Goal: Check status: Check status

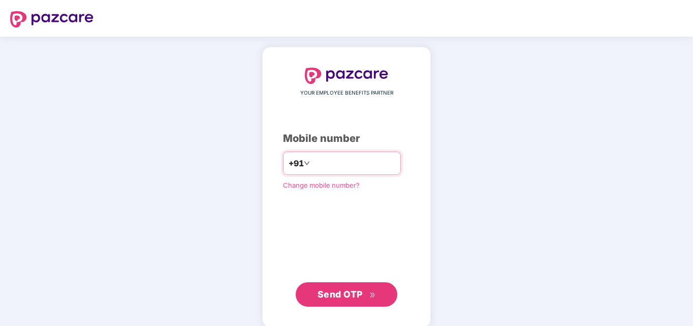
drag, startPoint x: 0, startPoint y: 0, endPoint x: 318, endPoint y: 169, distance: 360.2
click at [318, 169] on input "number" at bounding box center [353, 163] width 83 height 16
type input "**********"
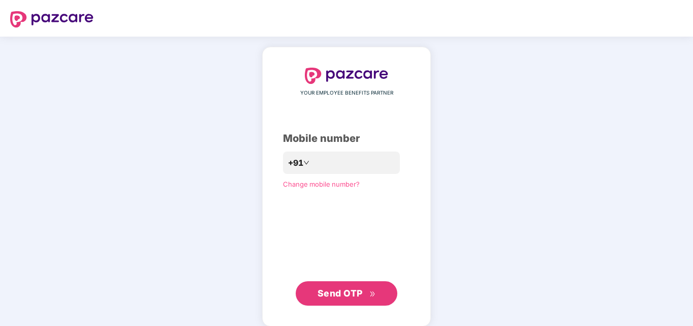
click at [346, 292] on span "Send OTP" at bounding box center [340, 293] width 45 height 11
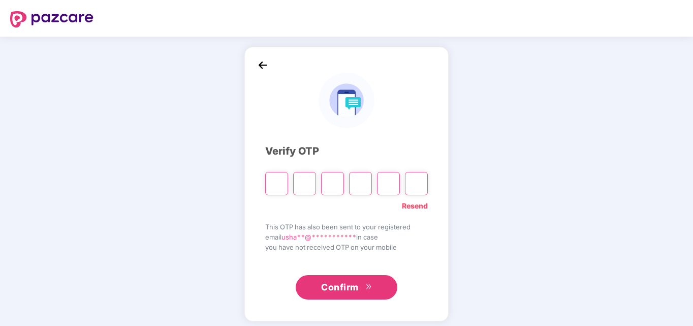
type input "*"
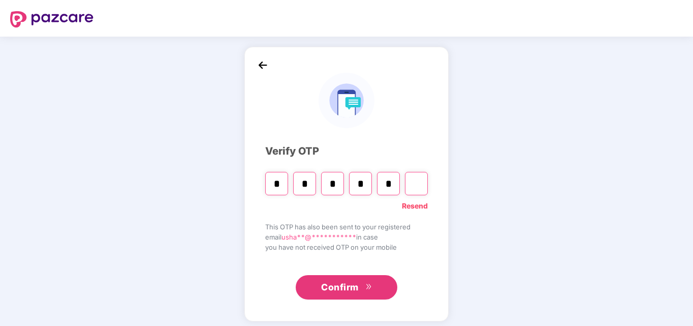
type input "*"
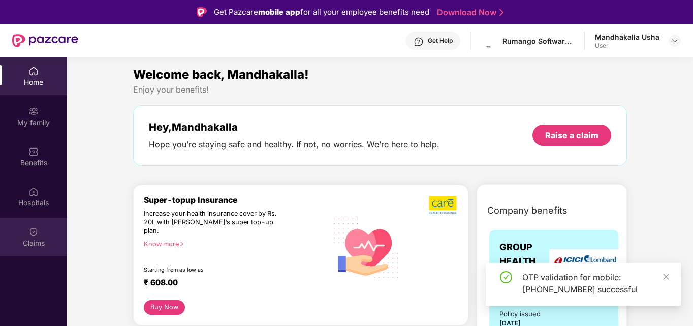
click at [39, 239] on div "Claims" at bounding box center [33, 243] width 67 height 10
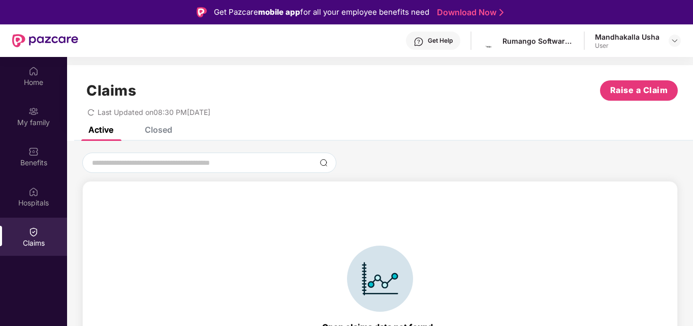
click at [170, 134] on div "Closed" at bounding box center [158, 130] width 27 height 10
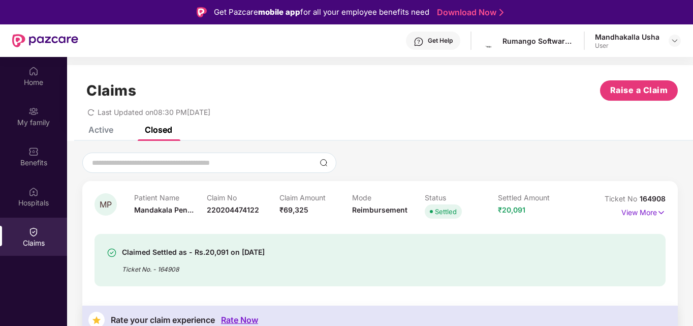
scroll to position [58, 0]
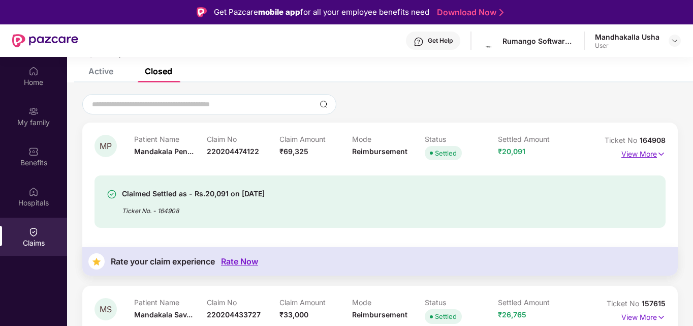
click at [648, 150] on p "View More" at bounding box center [644, 153] width 44 height 14
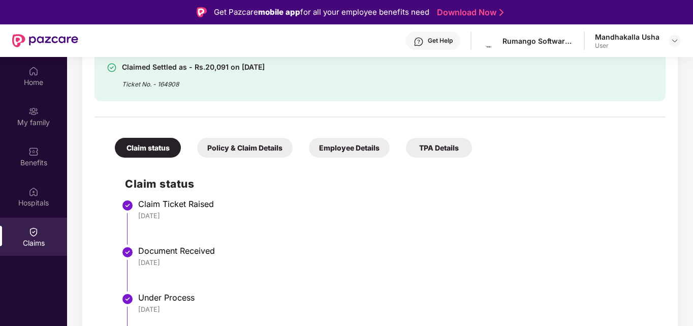
scroll to position [216, 0]
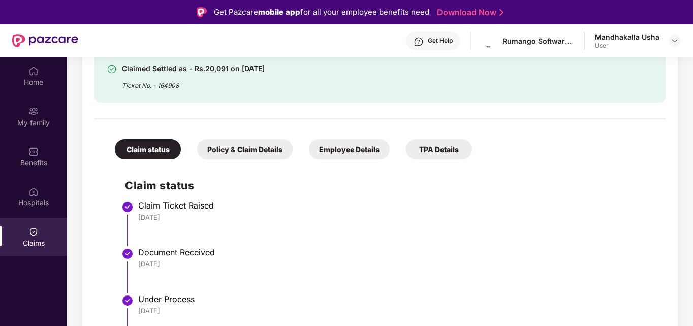
click at [236, 148] on div "Policy & Claim Details" at bounding box center [245, 149] width 96 height 20
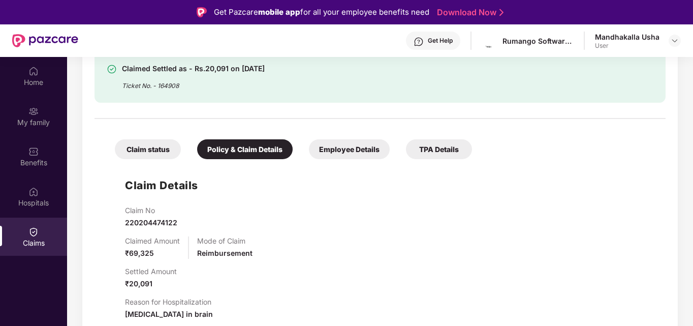
click at [347, 156] on div "Employee Details" at bounding box center [349, 149] width 81 height 20
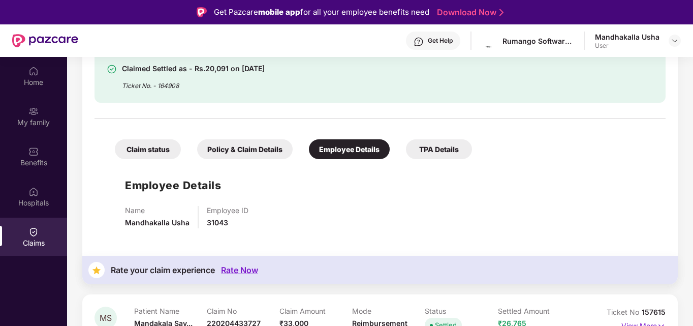
click at [412, 154] on div "TPA Details" at bounding box center [439, 149] width 66 height 20
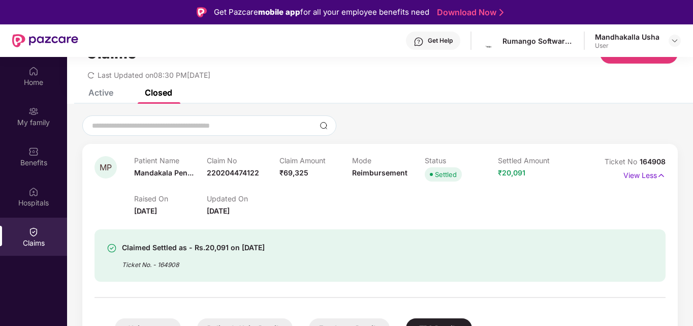
scroll to position [34, 0]
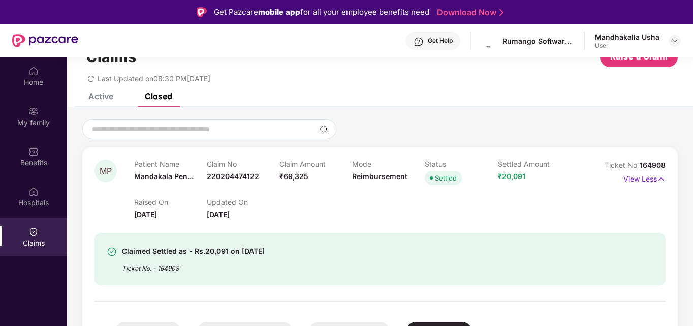
click at [308, 177] on span "₹69,325" at bounding box center [294, 176] width 29 height 9
click at [269, 190] on div "Raised On [DATE] Updated On [DATE]" at bounding box center [352, 204] width 437 height 33
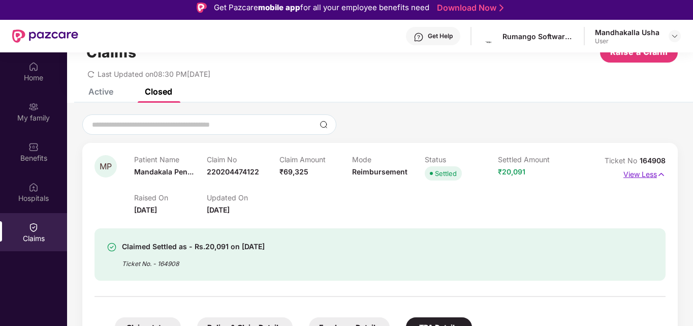
click at [643, 169] on p "View Less" at bounding box center [645, 173] width 42 height 14
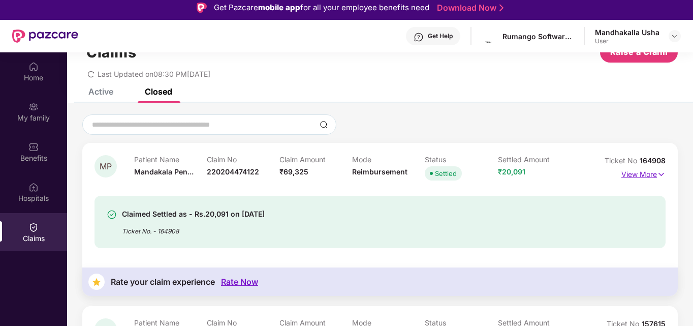
click at [643, 169] on p "View More" at bounding box center [644, 173] width 44 height 14
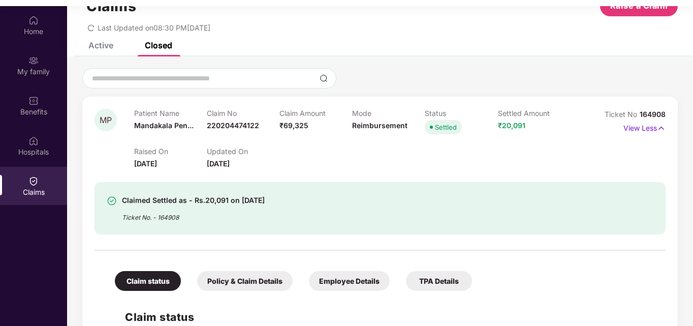
scroll to position [57, 0]
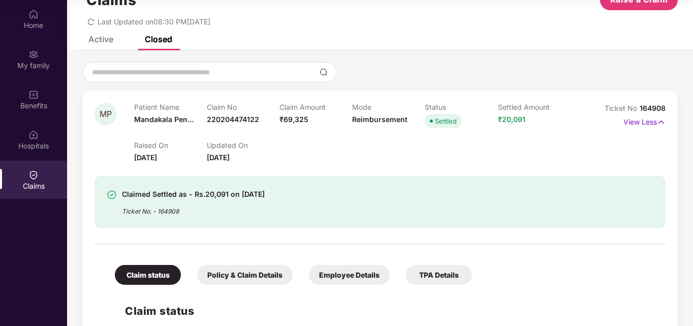
click at [440, 274] on div "TPA Details" at bounding box center [439, 275] width 66 height 20
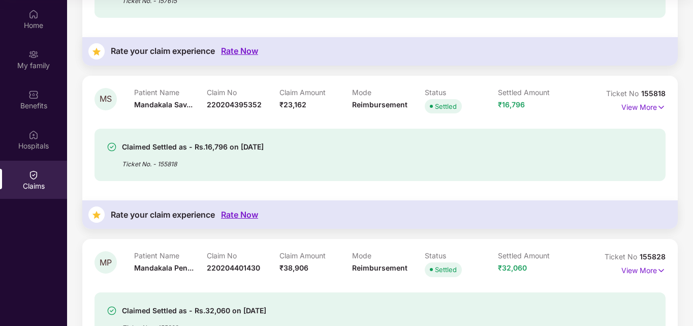
scroll to position [559, 0]
